Goal: Navigation & Orientation: Go to known website

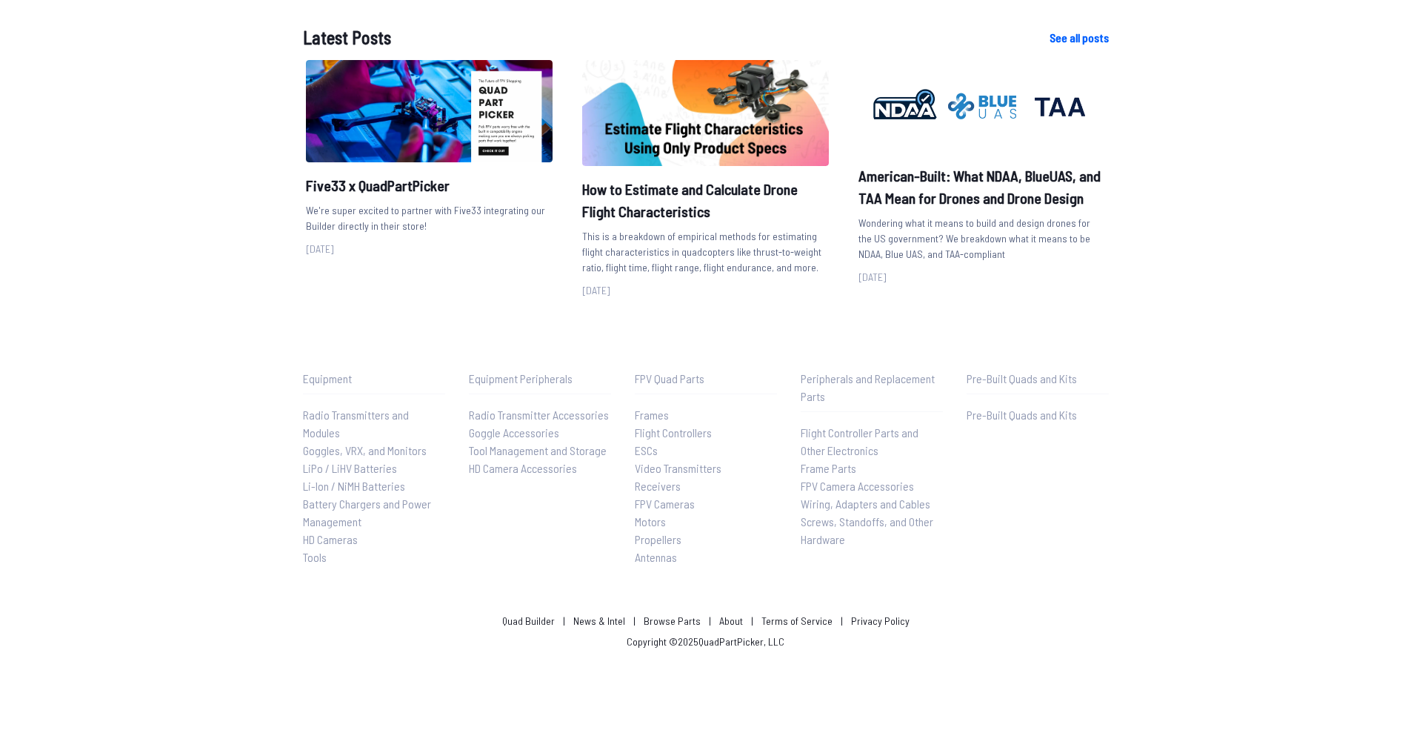
scroll to position [1767, 0]
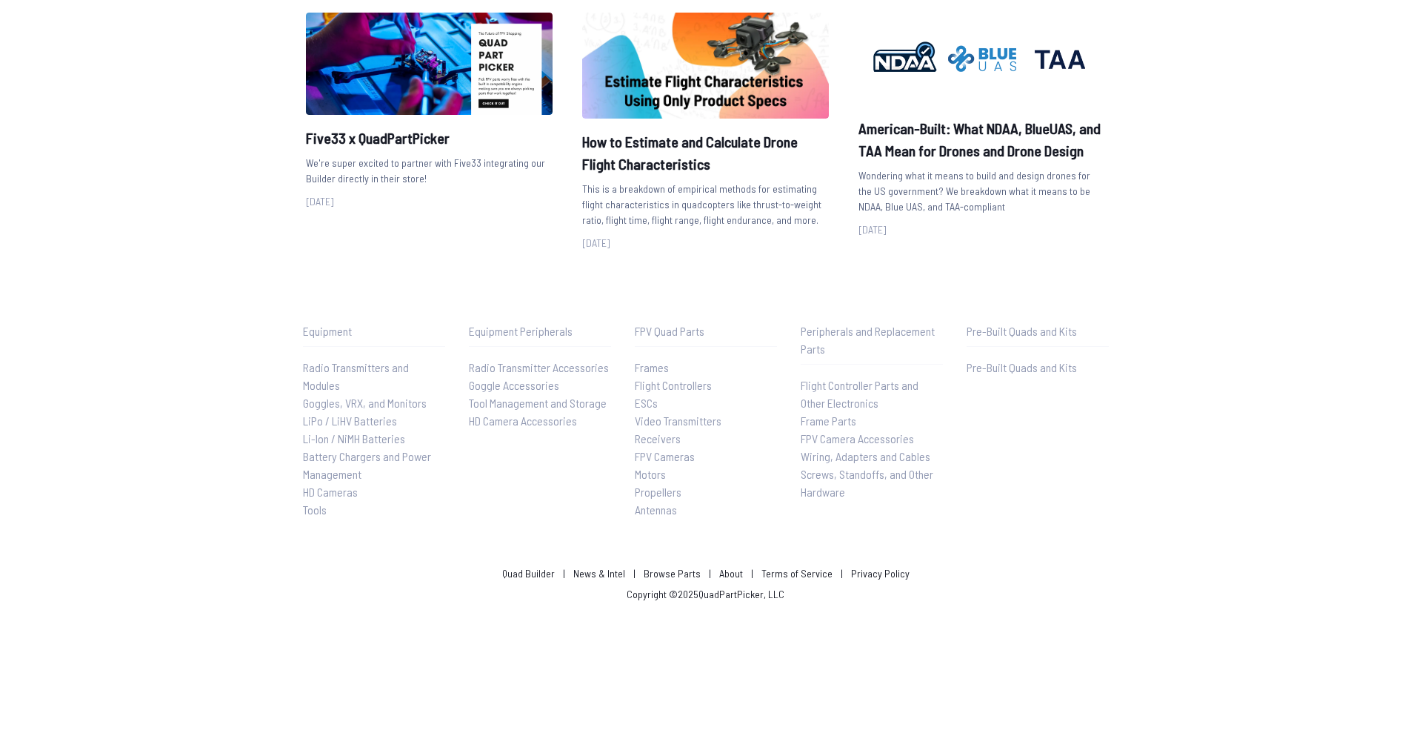
scroll to position [1767, 0]
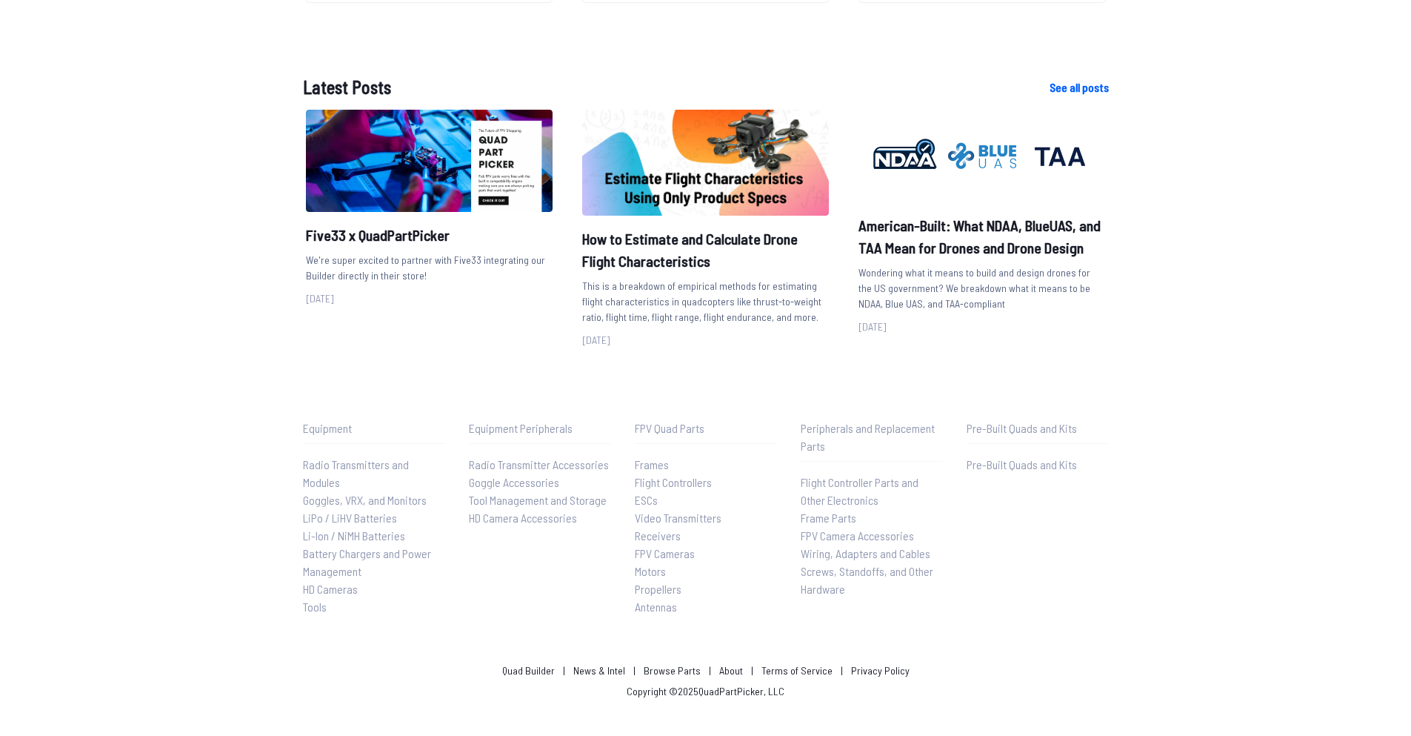
scroll to position [1767, 0]
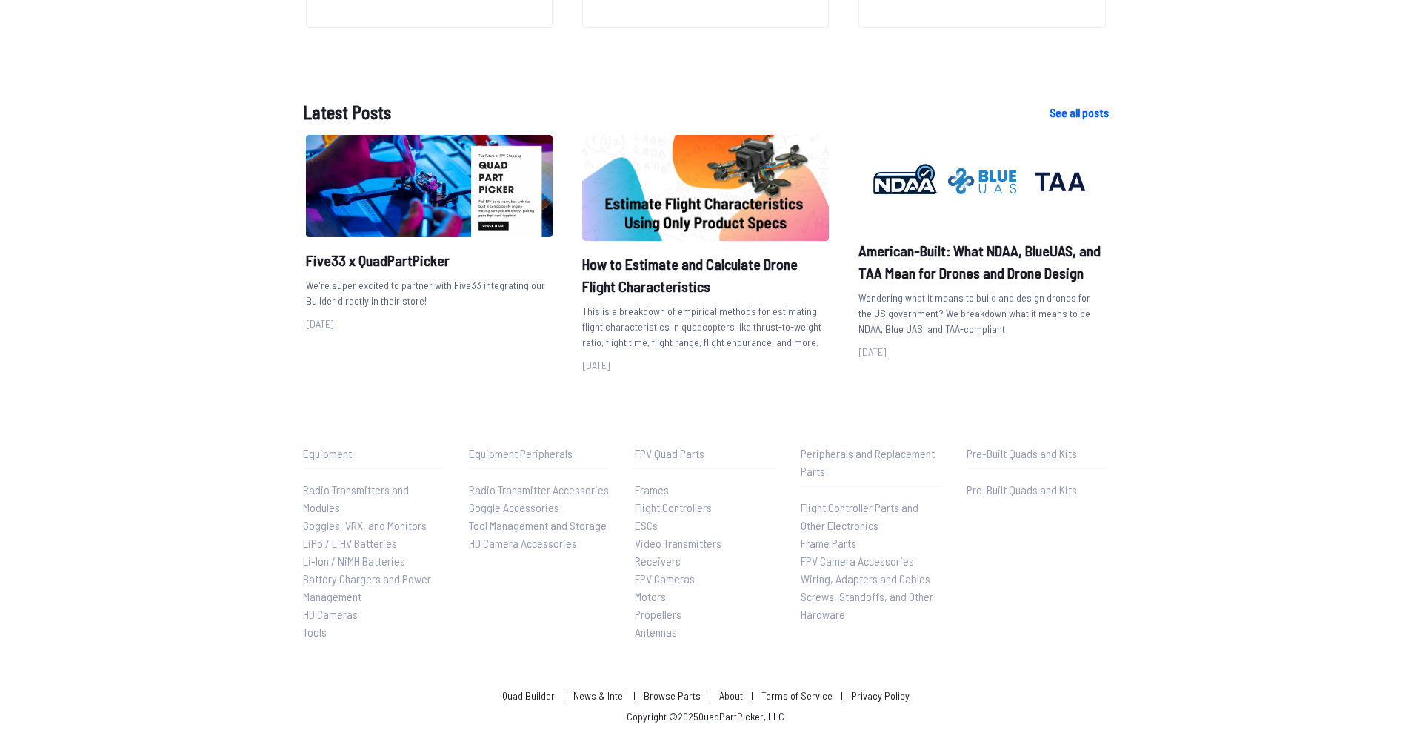
scroll to position [907, 0]
